Goal: Task Accomplishment & Management: Manage account settings

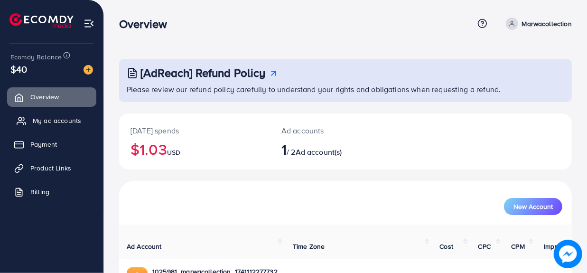
click at [59, 125] on span "My ad accounts" at bounding box center [57, 120] width 48 height 9
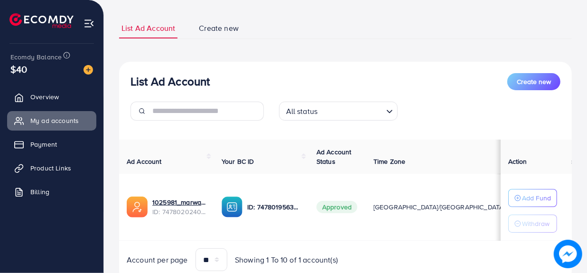
scroll to position [88, 0]
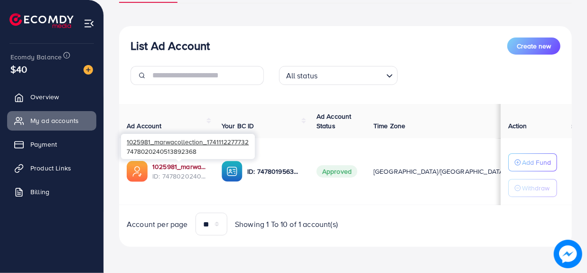
click at [177, 166] on link "1025981_marwacollection_1741112277732" at bounding box center [179, 166] width 54 height 9
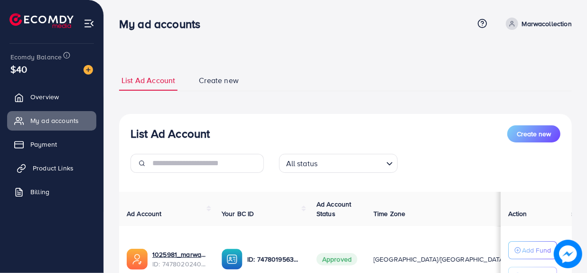
click at [57, 169] on span "Product Links" at bounding box center [53, 167] width 41 height 9
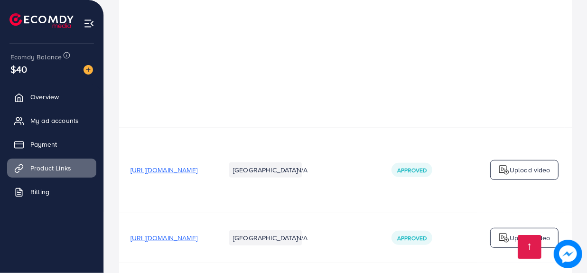
scroll to position [464, 0]
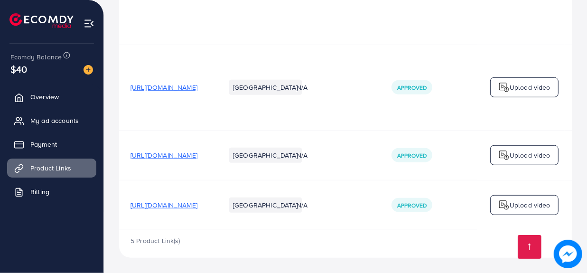
click at [197, 202] on span "https://classiccollections.online/products/personalized-eye-necklace?utm_source…" at bounding box center [163, 204] width 67 height 9
